Goal: Feedback & Contribution: Leave review/rating

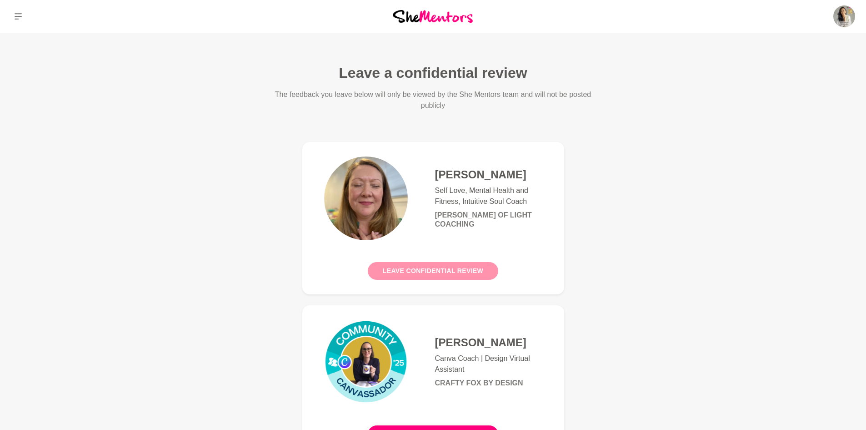
click at [428, 272] on button "Leave confidential review" at bounding box center [433, 271] width 131 height 18
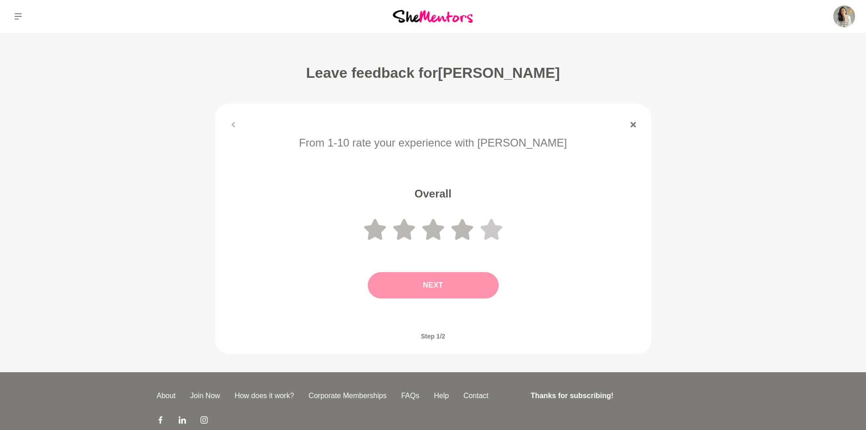
click at [483, 228] on icon at bounding box center [492, 229] width 22 height 21
click at [458, 287] on button "Next" at bounding box center [433, 285] width 131 height 26
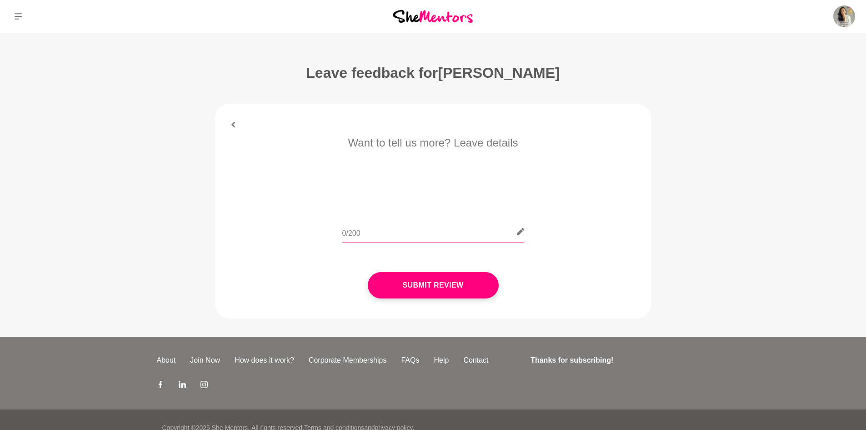
click at [390, 235] on input "text" at bounding box center [433, 232] width 182 height 22
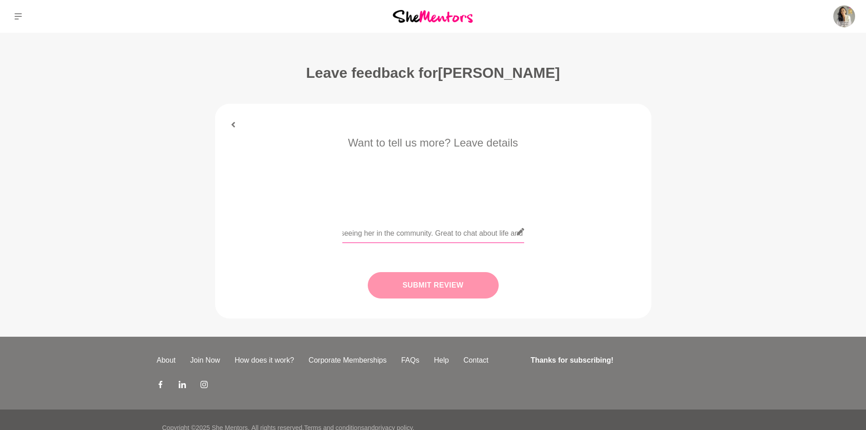
type input "Loved catching up with [PERSON_NAME] after seeing her in the community. Great t…"
click at [443, 291] on button "Submit Review" at bounding box center [433, 285] width 131 height 26
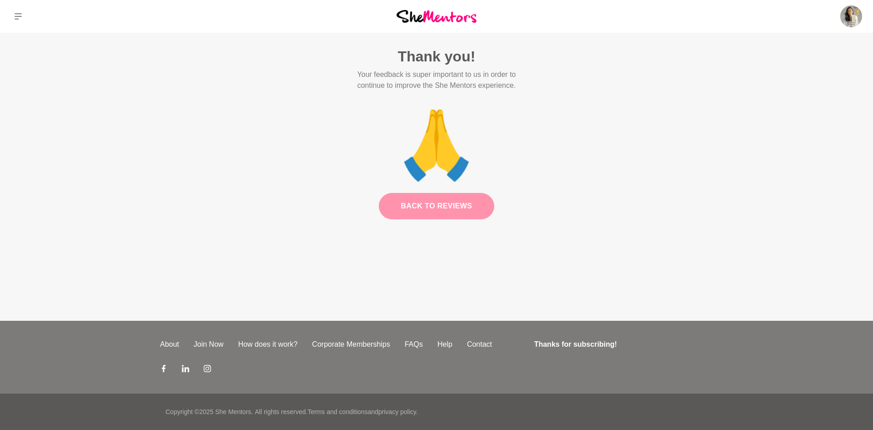
click at [436, 218] on link "Back to Reviews" at bounding box center [437, 206] width 116 height 26
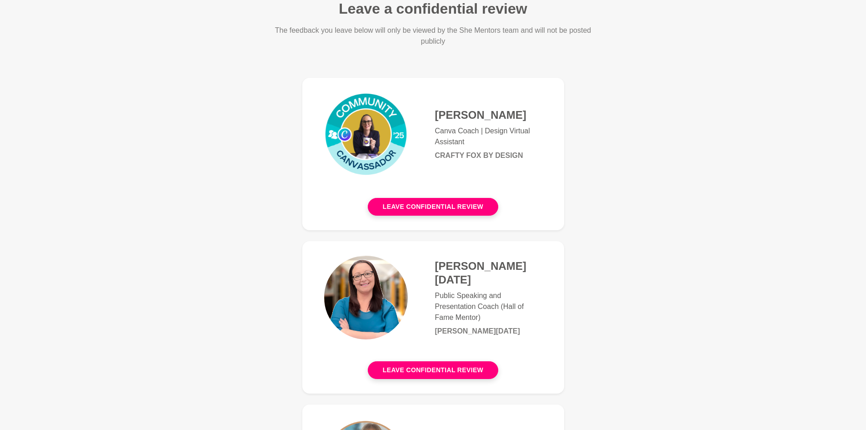
scroll to position [91, 0]
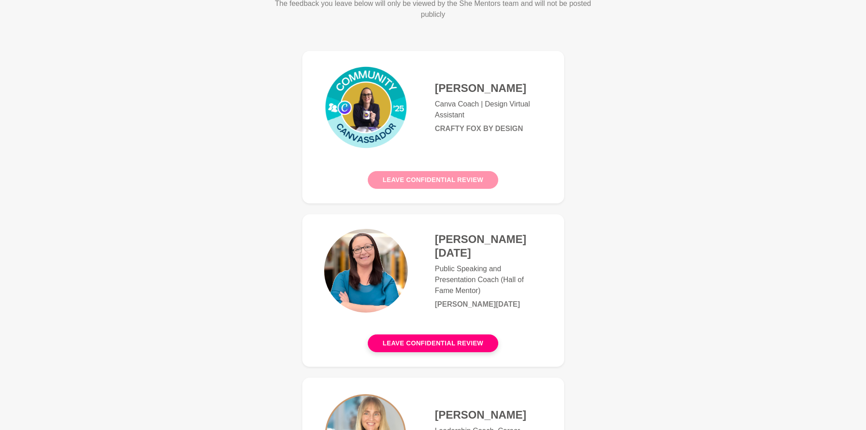
click at [440, 183] on button "Leave confidential review" at bounding box center [433, 180] width 131 height 18
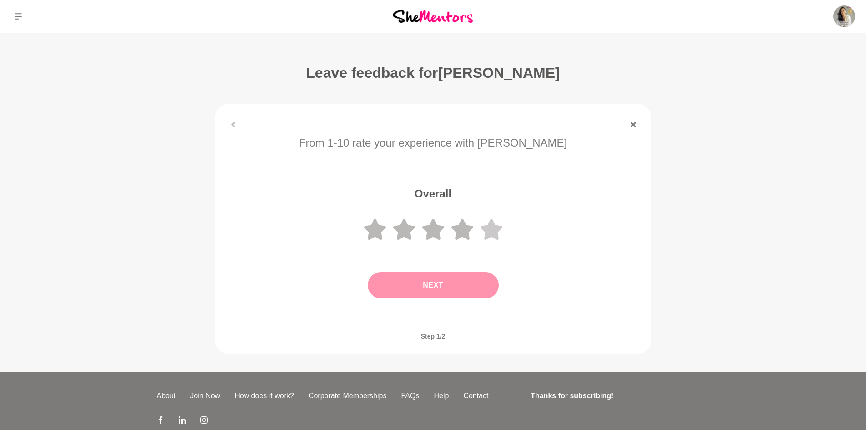
click at [498, 231] on icon at bounding box center [492, 229] width 22 height 22
click at [451, 289] on button "Next" at bounding box center [433, 285] width 131 height 26
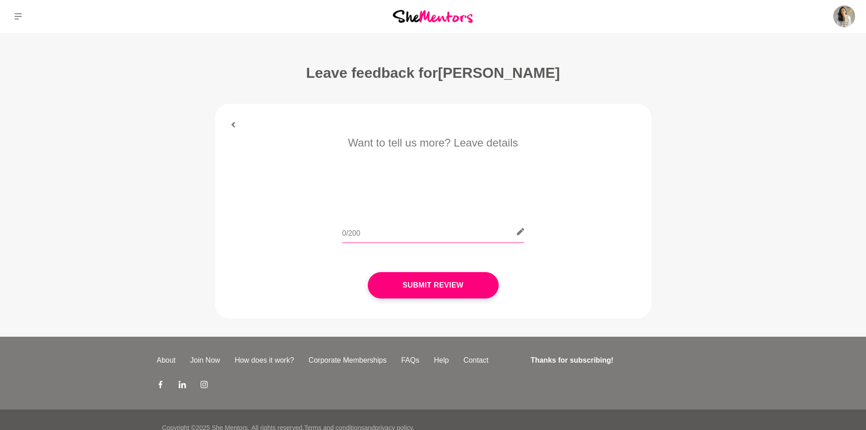
click at [382, 234] on input "text" at bounding box center [433, 232] width 182 height 22
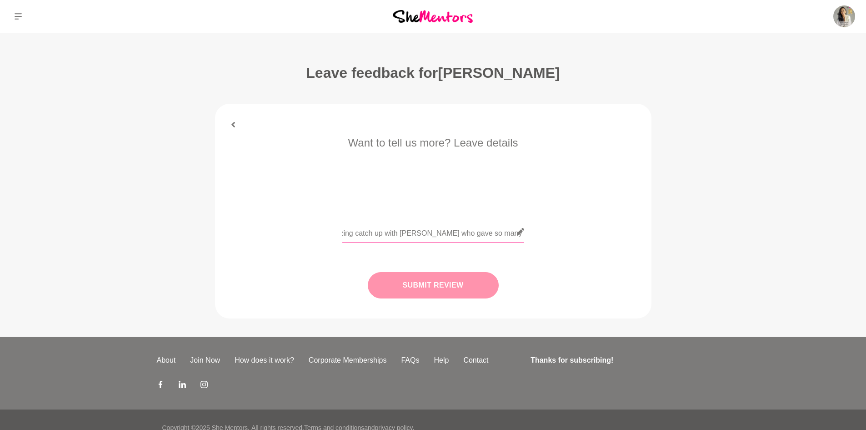
type input "Amazing catch up with [PERSON_NAME] who gave so many great tips! xo"
click at [419, 291] on button "Submit Review" at bounding box center [433, 285] width 131 height 26
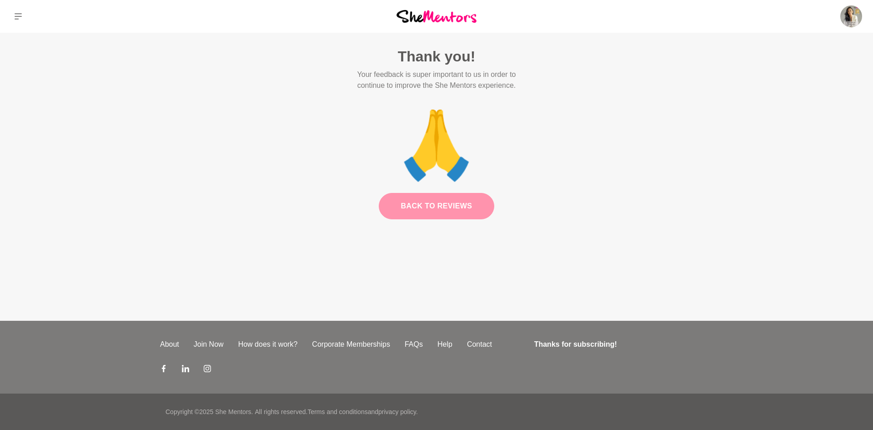
click at [445, 212] on link "Back to Reviews" at bounding box center [437, 206] width 116 height 26
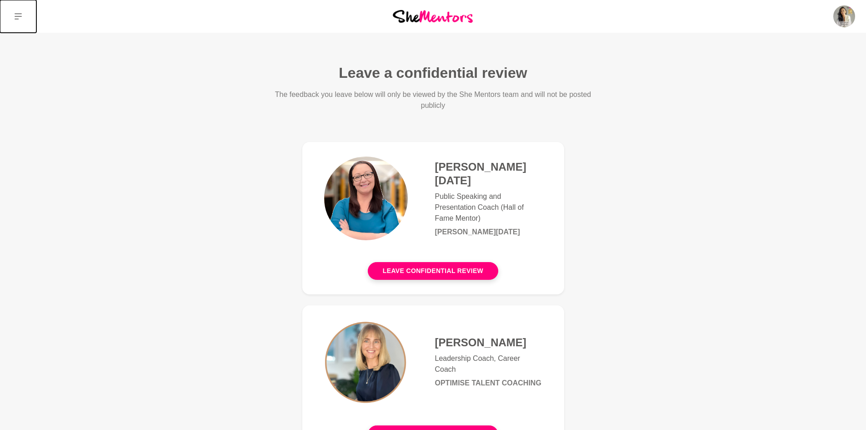
click at [14, 15] on button at bounding box center [18, 16] width 36 height 33
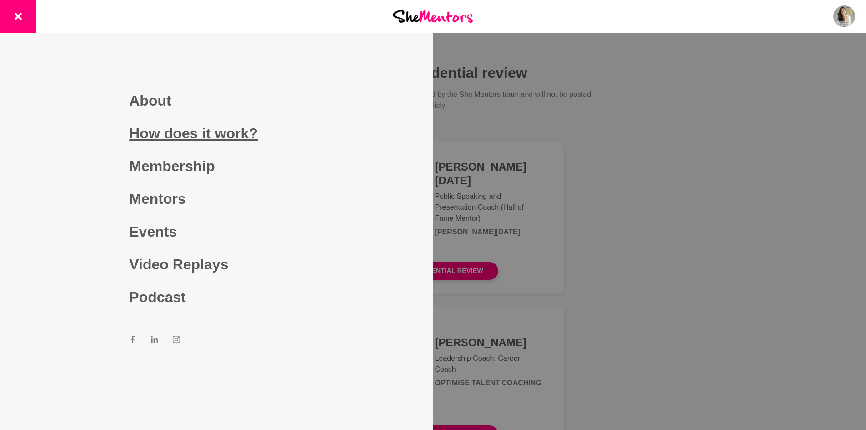
click at [179, 138] on link "How does it work?" at bounding box center [216, 133] width 175 height 33
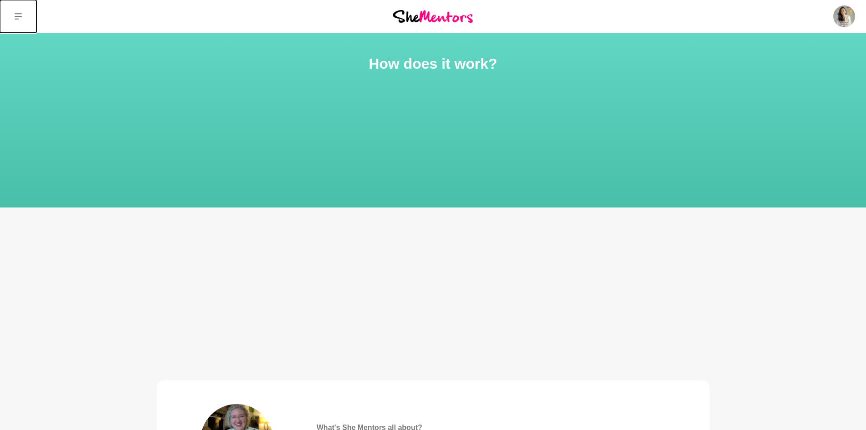
click at [21, 18] on icon at bounding box center [18, 16] width 7 height 7
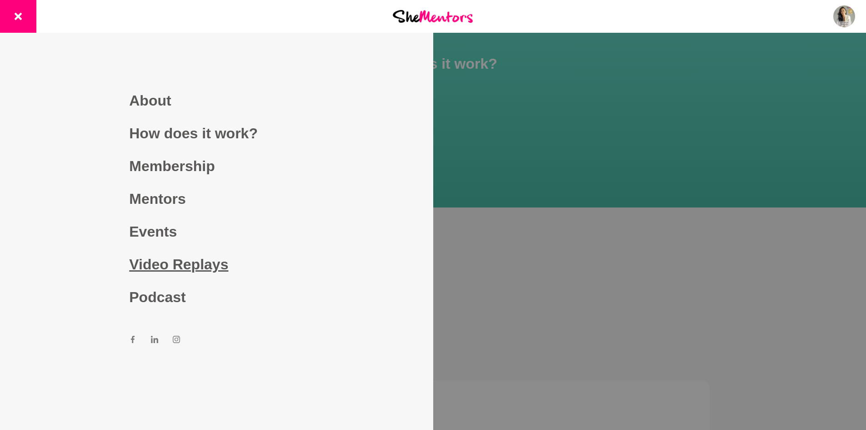
click at [170, 268] on link "Video Replays" at bounding box center [216, 264] width 175 height 33
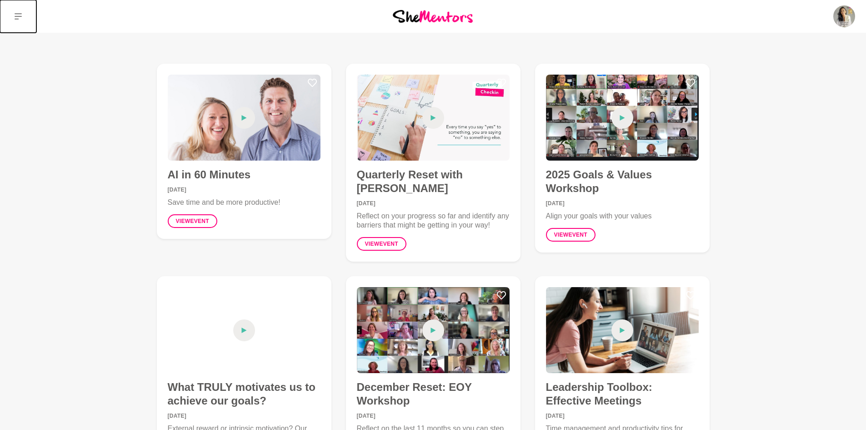
click at [18, 16] on icon at bounding box center [18, 16] width 7 height 6
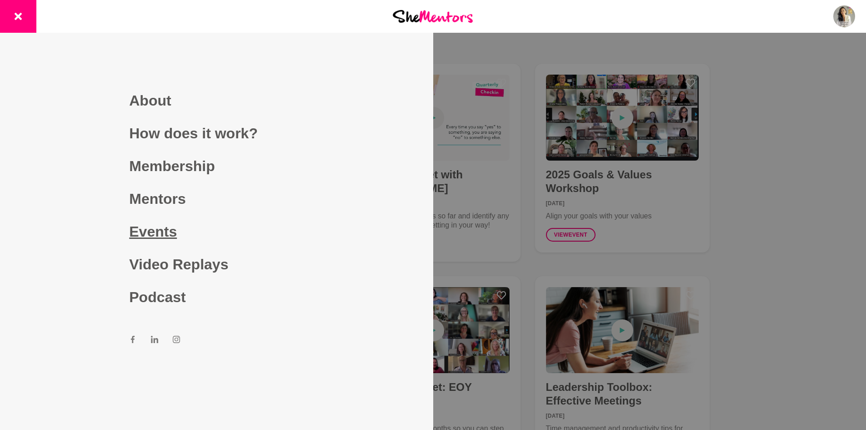
click at [173, 232] on link "Events" at bounding box center [216, 231] width 175 height 33
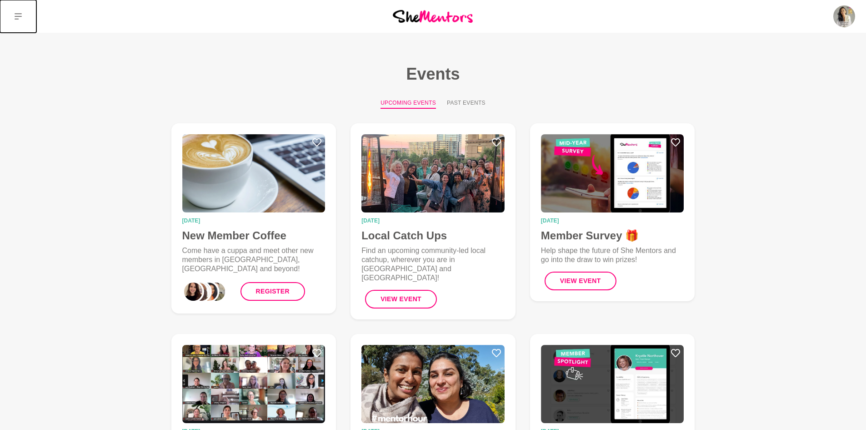
click at [12, 13] on button at bounding box center [18, 16] width 36 height 33
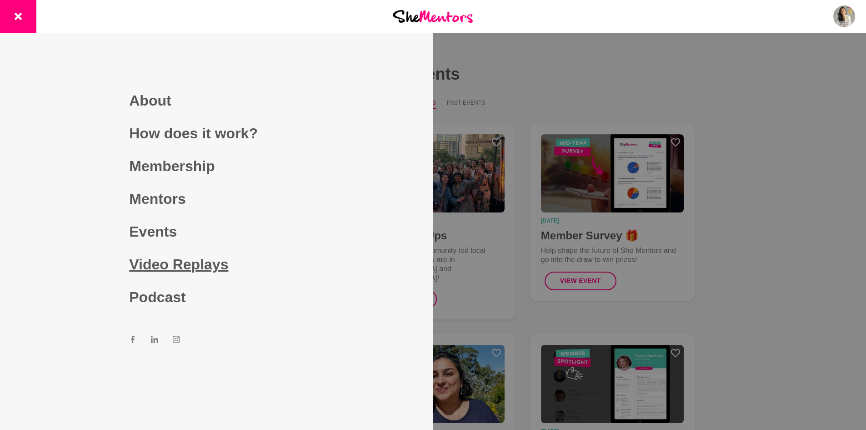
click at [158, 262] on link "Video Replays" at bounding box center [216, 264] width 175 height 33
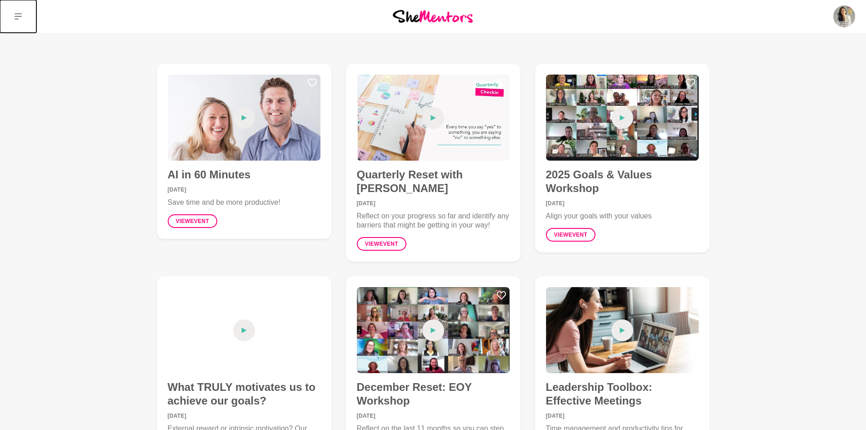
click at [19, 18] on icon at bounding box center [18, 16] width 7 height 7
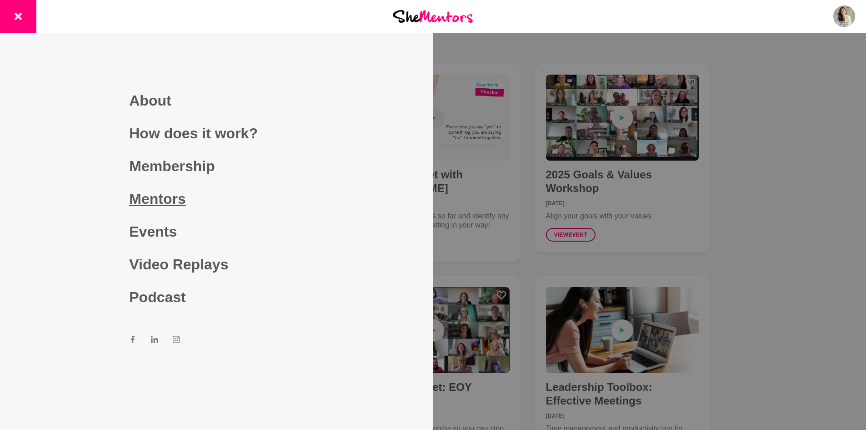
click at [155, 207] on link "Mentors" at bounding box center [216, 198] width 175 height 33
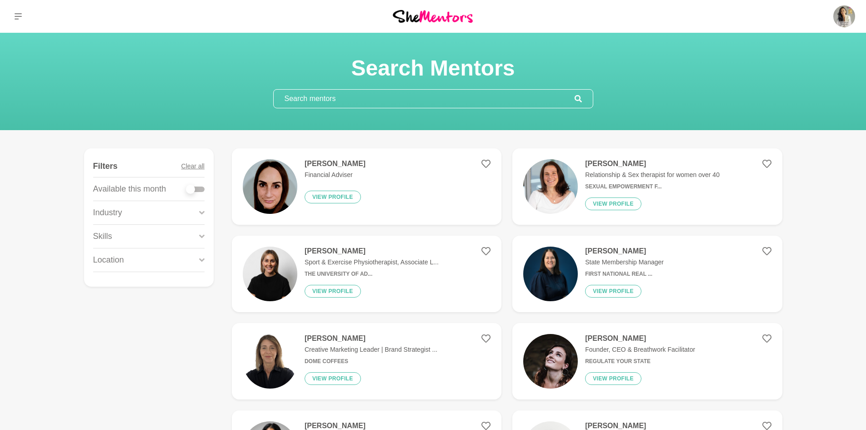
click at [290, 103] on input "text" at bounding box center [424, 99] width 301 height 18
type input "e"
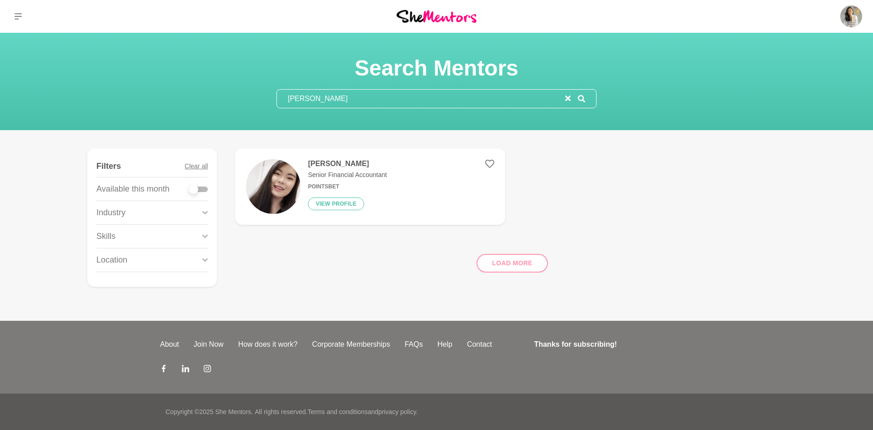
click at [377, 94] on input "[PERSON_NAME]" at bounding box center [421, 99] width 288 height 18
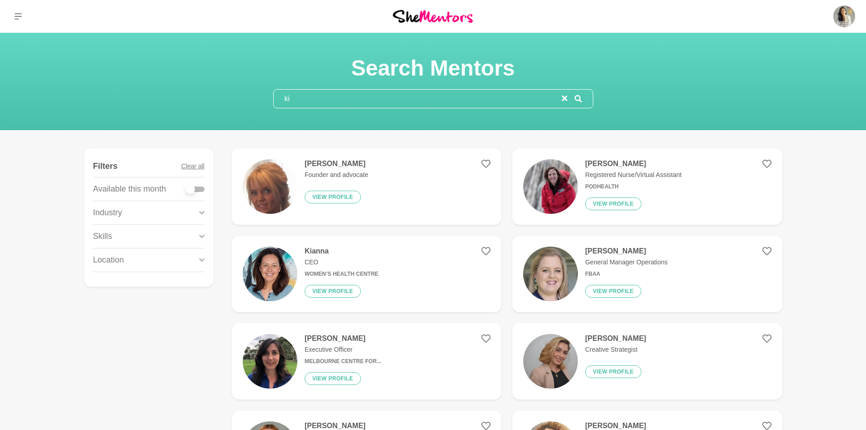
type input "k"
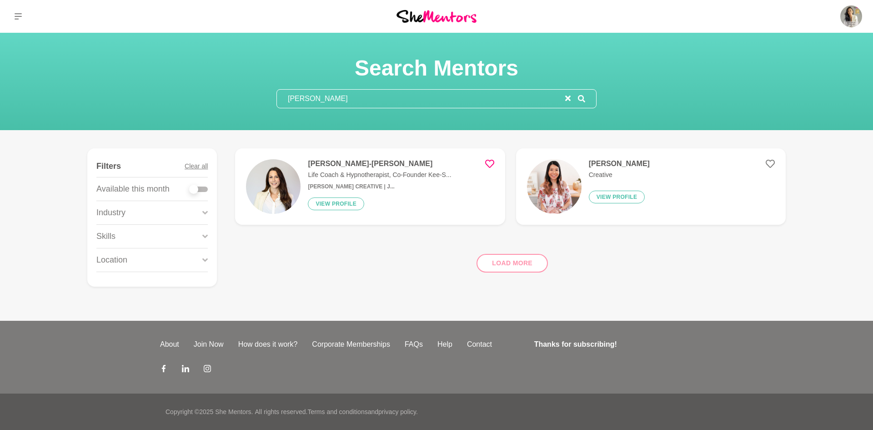
type input "[PERSON_NAME]"
click at [327, 161] on h4 "[PERSON_NAME]-[PERSON_NAME]" at bounding box center [379, 163] width 143 height 9
